Goal: Learn about a topic

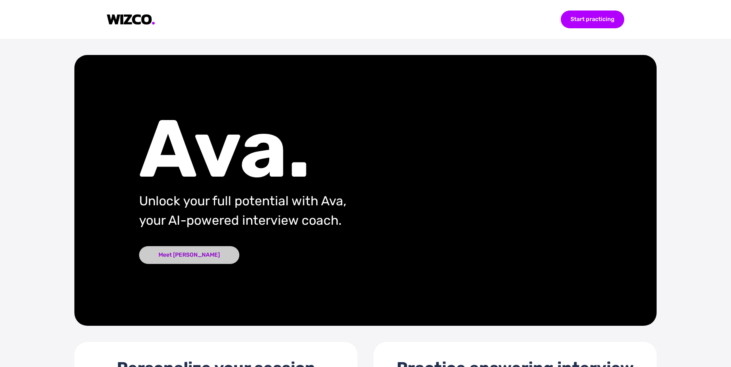
click at [176, 253] on div "Meet [PERSON_NAME]" at bounding box center [189, 255] width 100 height 18
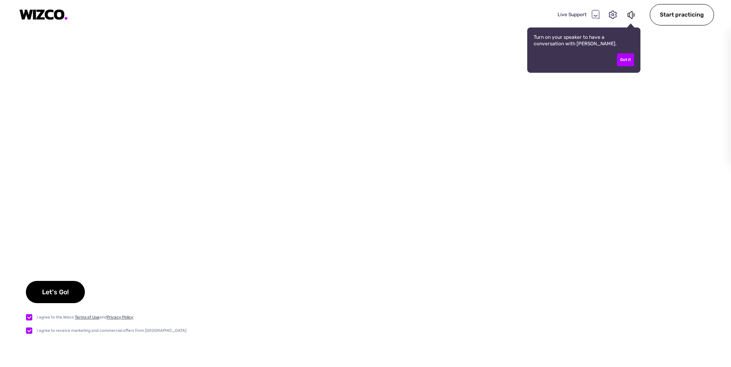
checkbox input "true"
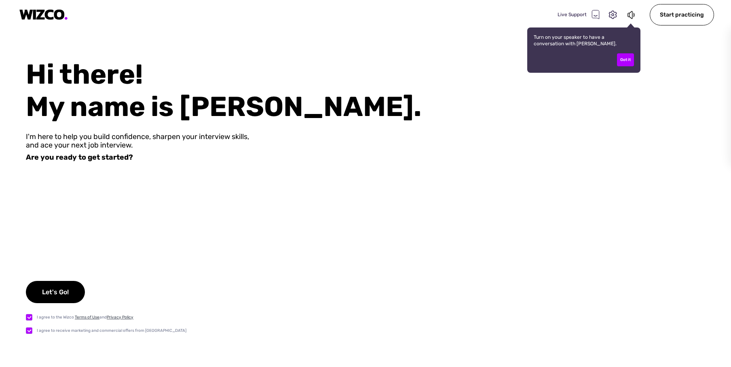
click at [81, 273] on div "Hi there! My name is [PERSON_NAME]. I'm here to help you build confidence, shar…" at bounding box center [365, 212] width 731 height 309
click at [59, 296] on div "Let's Go!" at bounding box center [55, 292] width 59 height 22
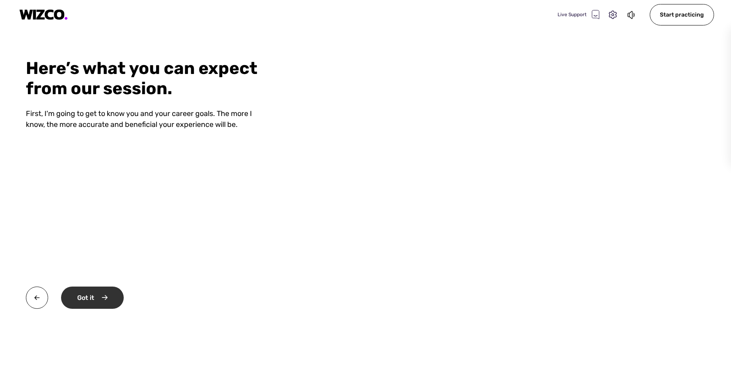
click at [111, 290] on div "Got it" at bounding box center [92, 298] width 63 height 22
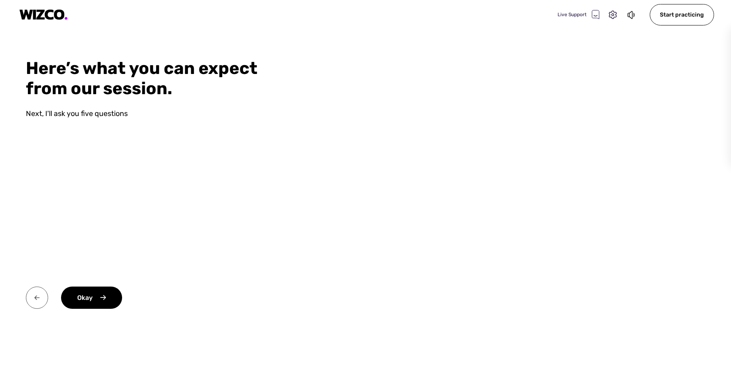
click at [37, 295] on img at bounding box center [37, 298] width 22 height 22
click at [440, 133] on video at bounding box center [511, 183] width 439 height 367
click at [96, 309] on div "Got it" at bounding box center [146, 312] width 241 height 51
click at [100, 299] on div "Got it" at bounding box center [92, 298] width 63 height 22
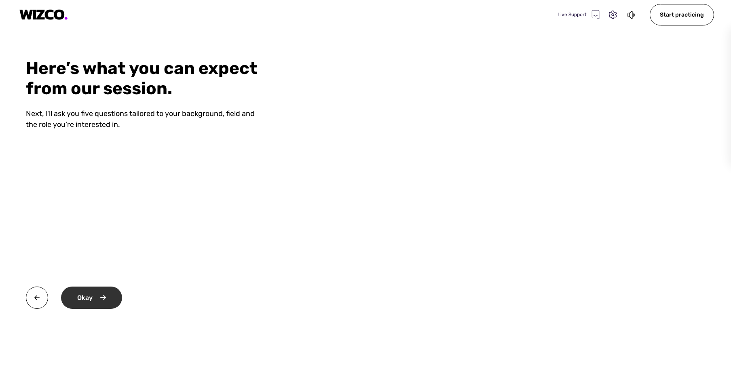
click at [91, 296] on div "Okay" at bounding box center [91, 298] width 61 height 22
